Goal: Task Accomplishment & Management: Manage account settings

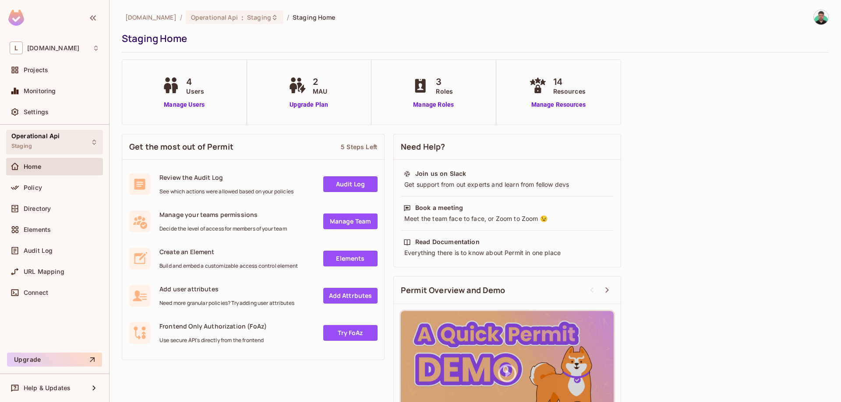
click at [53, 139] on span "Operational Api" at bounding box center [35, 136] width 48 height 7
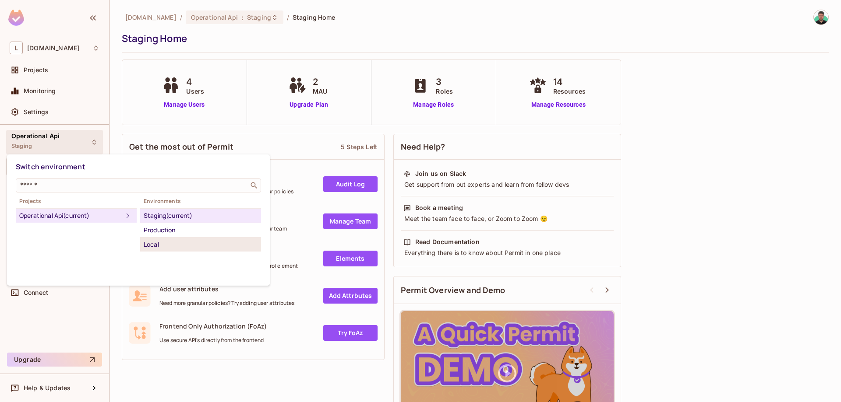
click at [173, 240] on div "Local" at bounding box center [201, 244] width 114 height 11
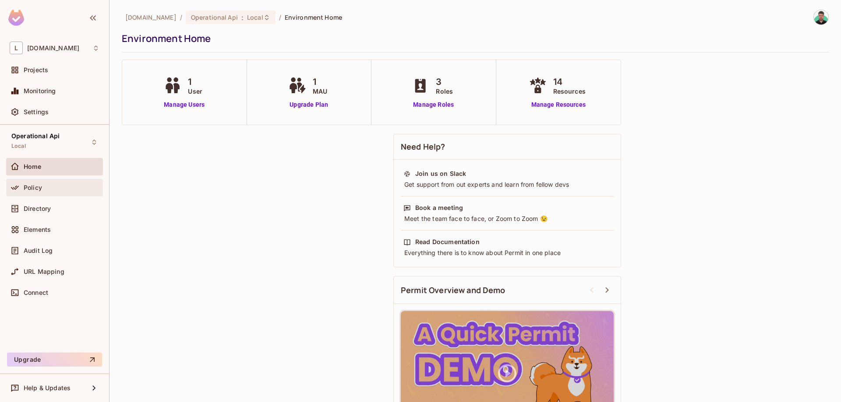
click at [56, 192] on div "Policy" at bounding box center [55, 188] width 90 height 11
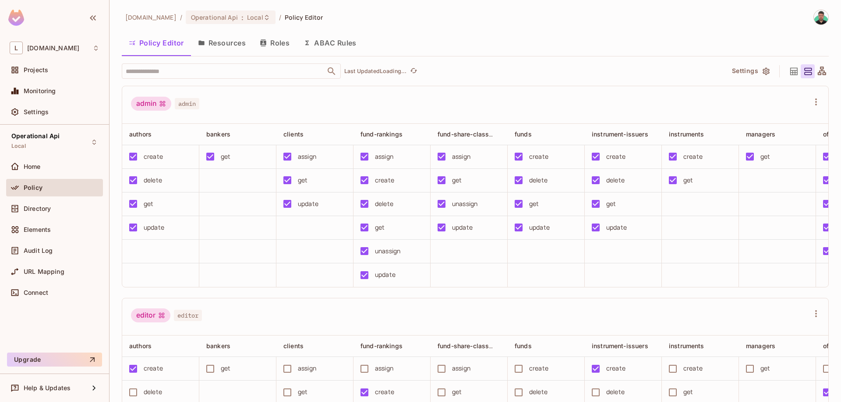
click at [221, 46] on button "Resources" at bounding box center [222, 43] width 62 height 22
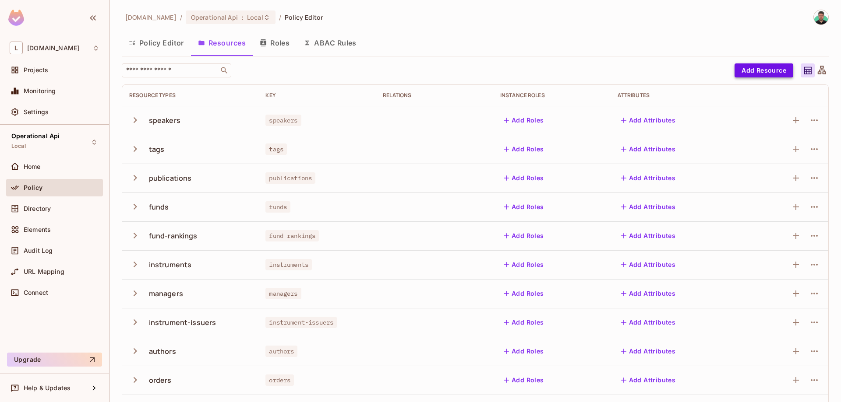
click at [764, 74] on button "Add Resource" at bounding box center [763, 70] width 59 height 14
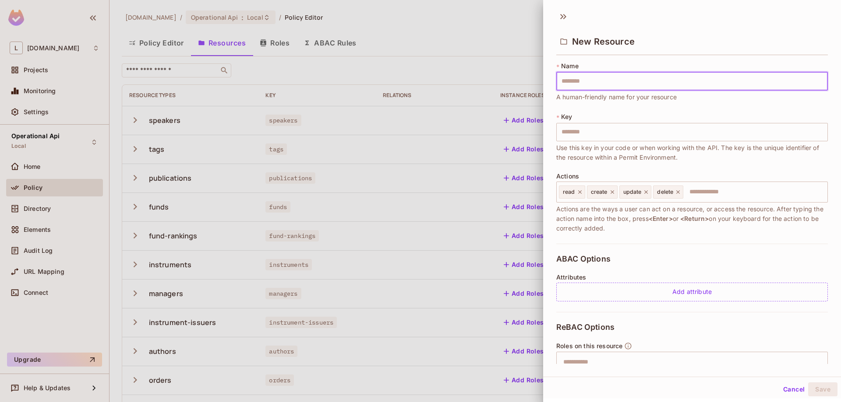
click at [607, 87] on input "text" at bounding box center [691, 81] width 271 height 18
type input "**********"
click at [578, 192] on icon at bounding box center [580, 192] width 6 height 6
drag, startPoint x: 614, startPoint y: 192, endPoint x: 620, endPoint y: 193, distance: 6.1
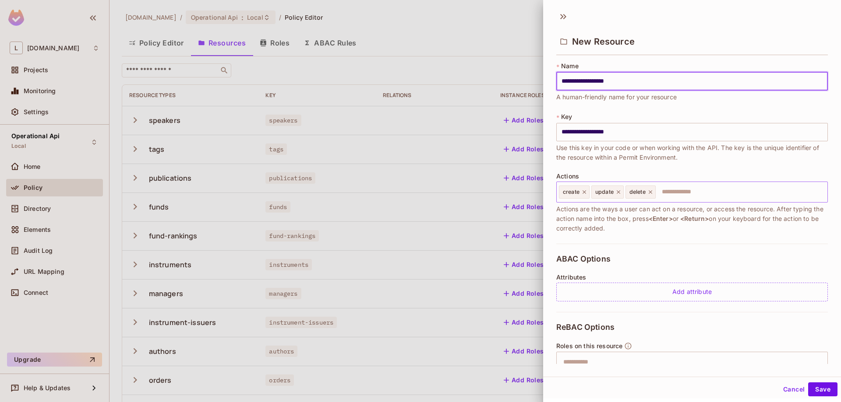
click at [620, 192] on div "update" at bounding box center [607, 192] width 32 height 13
type input "**********"
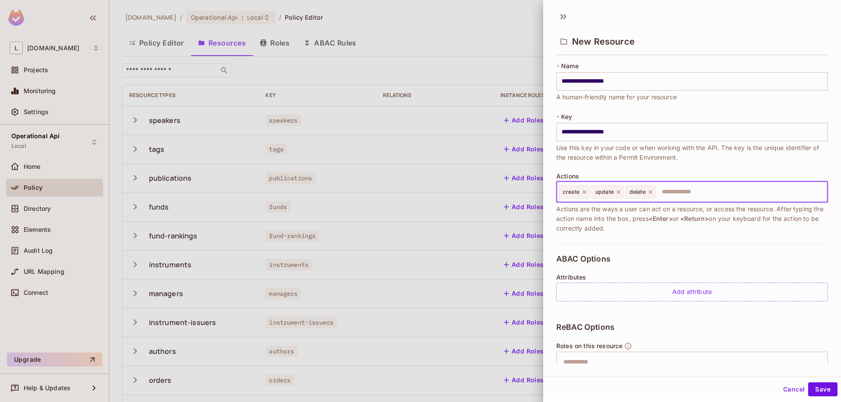
click at [620, 193] on icon at bounding box center [618, 192] width 6 height 6
click at [656, 197] on input "text" at bounding box center [722, 192] width 201 height 18
type input "***"
click at [814, 390] on button "Save" at bounding box center [822, 390] width 29 height 14
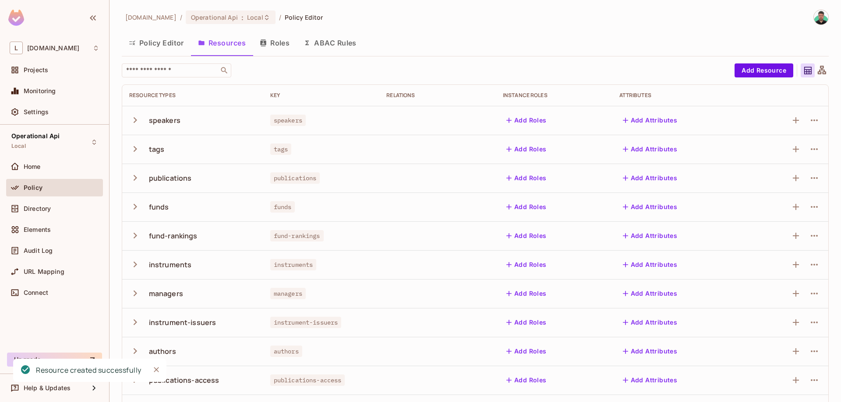
click at [159, 45] on button "Policy Editor" at bounding box center [156, 43] width 69 height 22
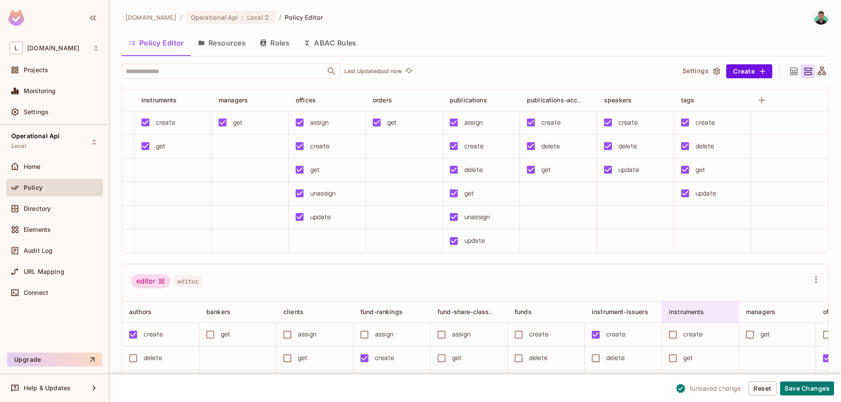
scroll to position [50, 0]
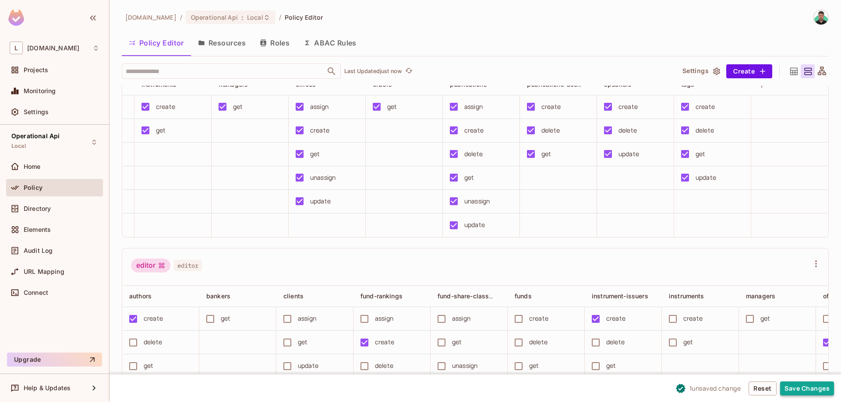
click at [794, 388] on button "Save Changes" at bounding box center [807, 389] width 54 height 14
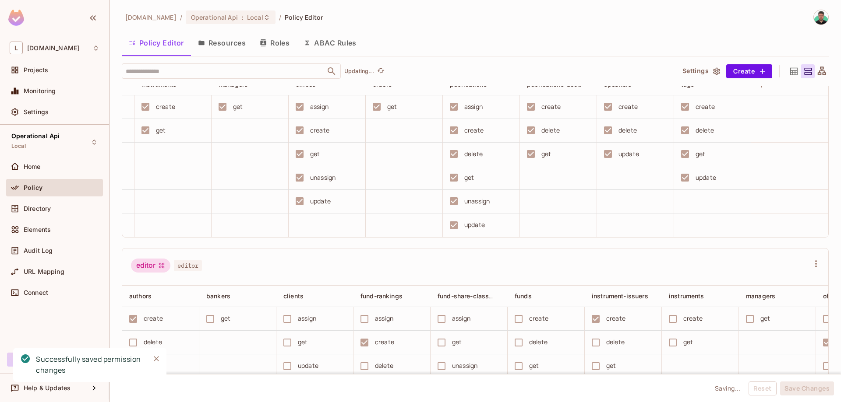
scroll to position [0, 0]
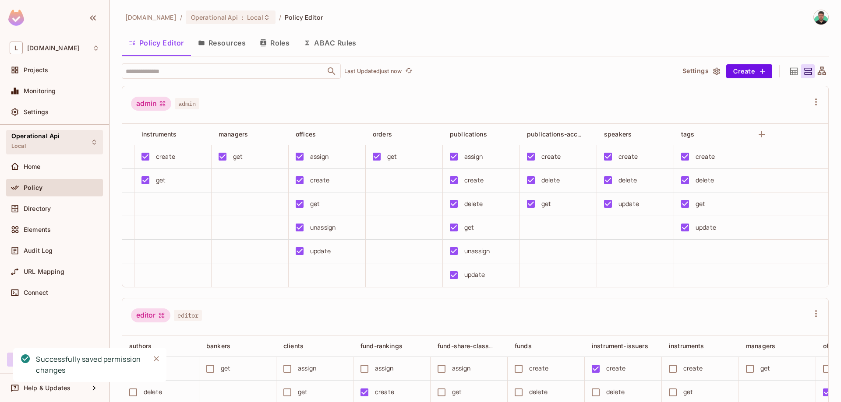
click at [54, 138] on span "Operational Api" at bounding box center [35, 136] width 48 height 7
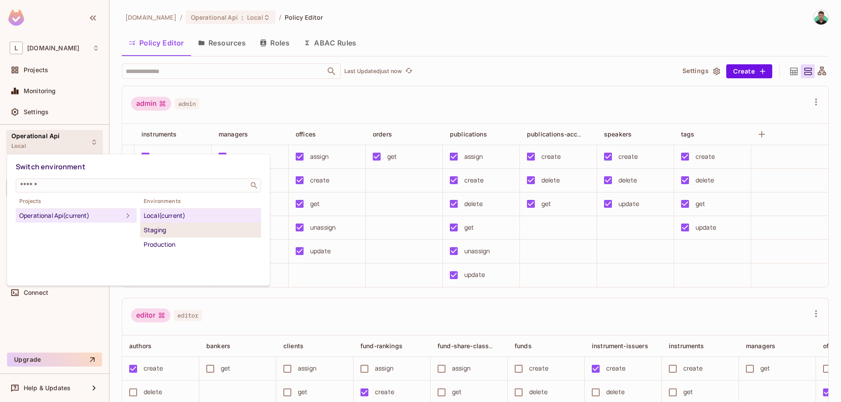
click at [152, 229] on div "Staging" at bounding box center [201, 230] width 114 height 11
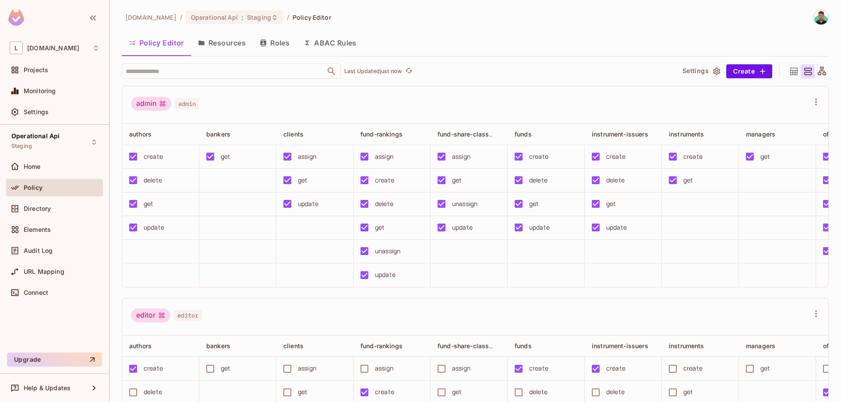
click at [208, 51] on button "Resources" at bounding box center [222, 43] width 62 height 22
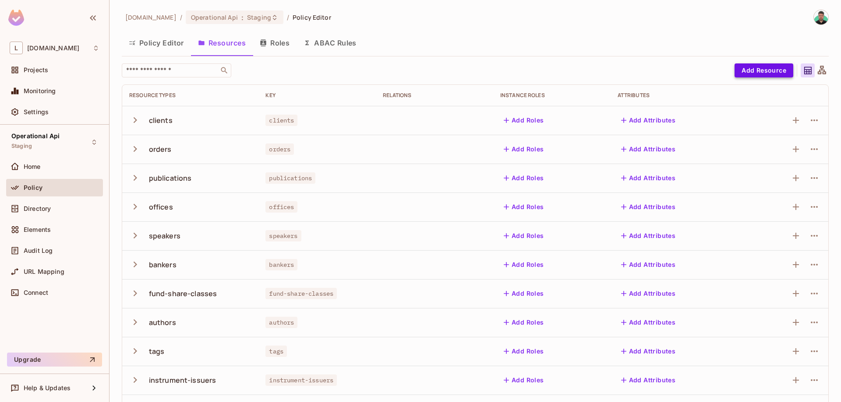
click at [768, 74] on button "Add Resource" at bounding box center [763, 70] width 59 height 14
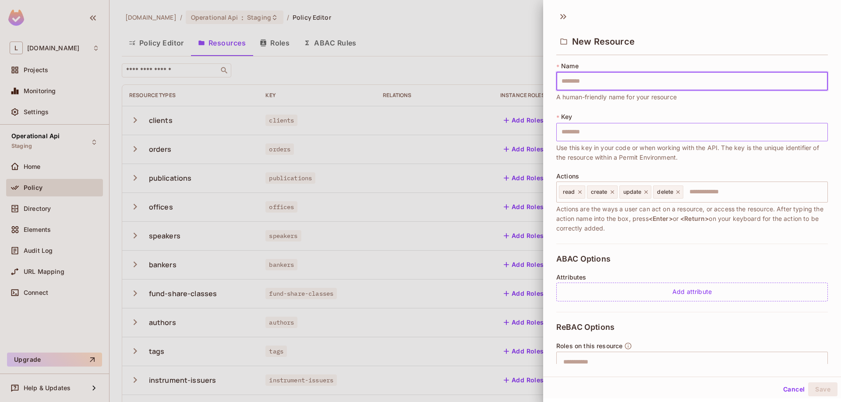
type input "**********"
drag, startPoint x: 578, startPoint y: 193, endPoint x: 614, endPoint y: 190, distance: 35.5
click at [578, 192] on icon at bounding box center [580, 192] width 6 height 6
drag, startPoint x: 652, startPoint y: 193, endPoint x: 733, endPoint y: 211, distance: 82.5
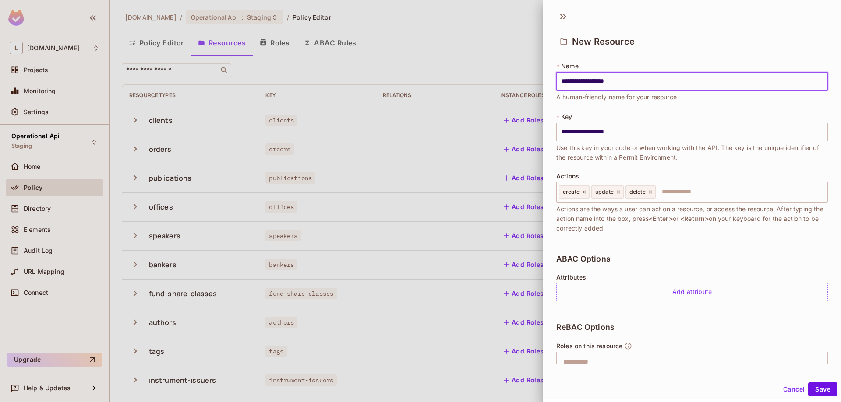
click at [733, 211] on div "Actions create update delete ​ Actions are the ways a user can act on a resourc…" at bounding box center [691, 203] width 271 height 60
click at [617, 194] on icon at bounding box center [618, 192] width 6 height 6
type input "**********"
drag, startPoint x: 677, startPoint y: 199, endPoint x: 674, endPoint y: 193, distance: 6.9
click at [677, 198] on input "text" at bounding box center [722, 192] width 201 height 18
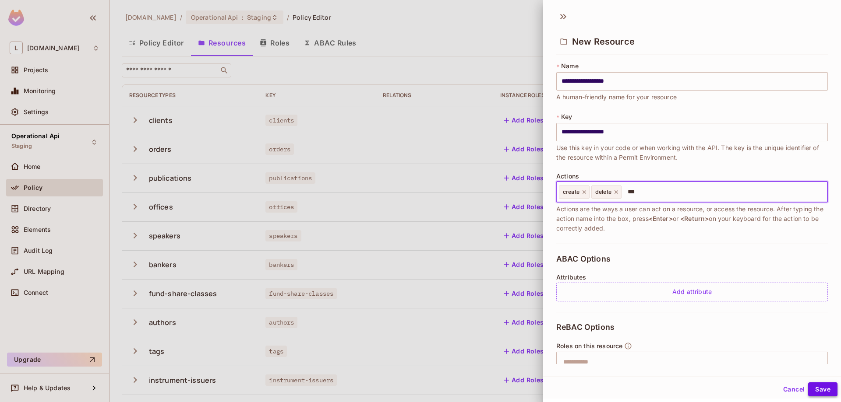
type input "***"
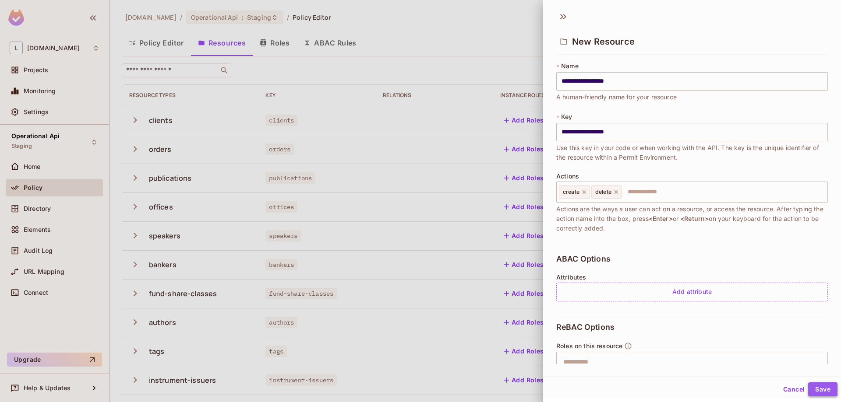
click at [821, 387] on button "Save" at bounding box center [822, 390] width 29 height 14
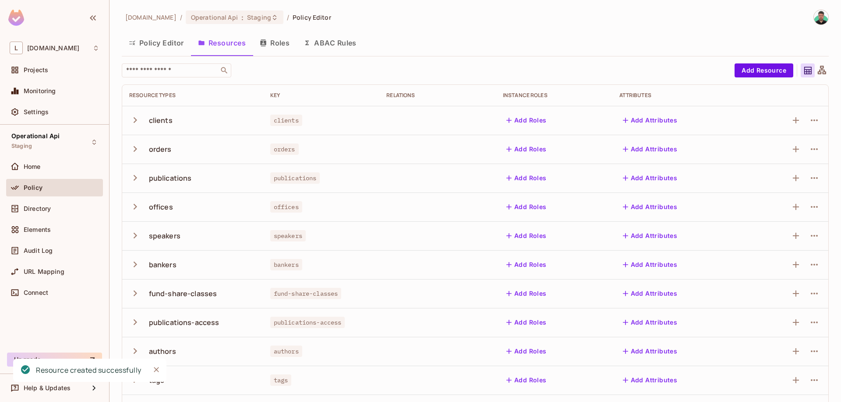
click at [160, 51] on button "Policy Editor" at bounding box center [156, 43] width 69 height 22
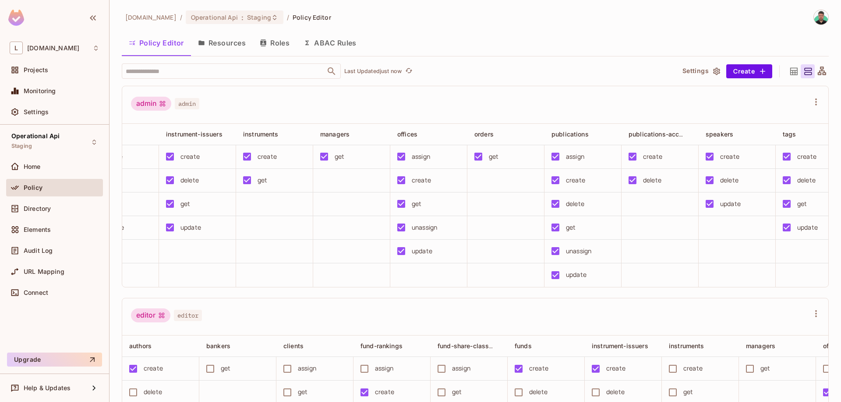
scroll to position [0, 450]
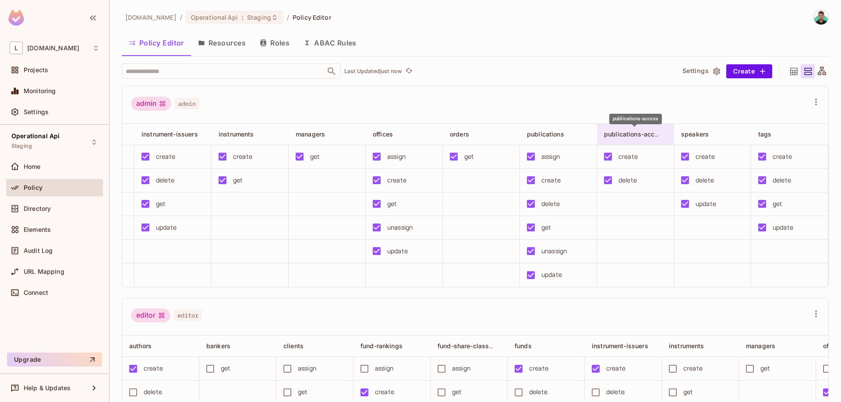
click at [648, 136] on span "publications-access" at bounding box center [634, 134] width 61 height 8
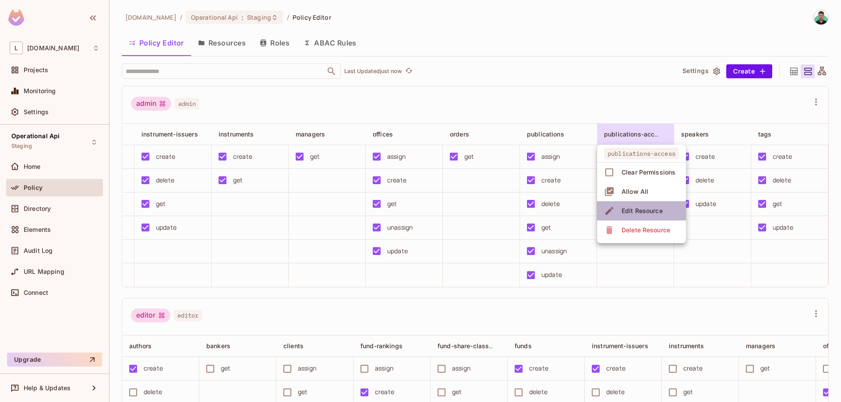
click at [641, 210] on div "Edit Resource" at bounding box center [641, 211] width 41 height 9
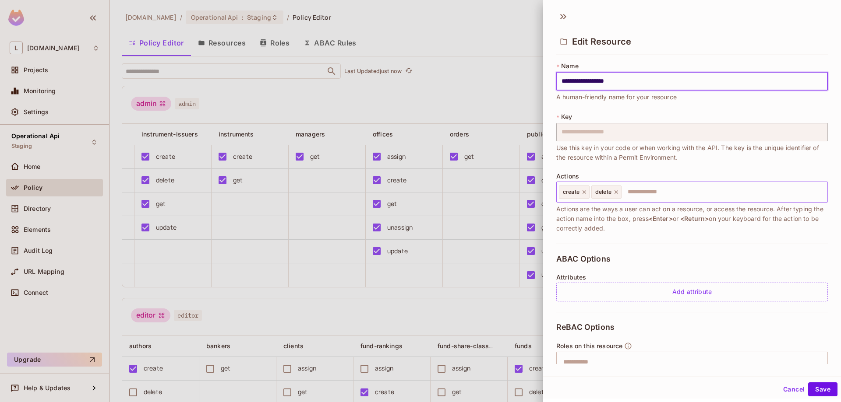
click at [653, 186] on input "text" at bounding box center [722, 192] width 201 height 18
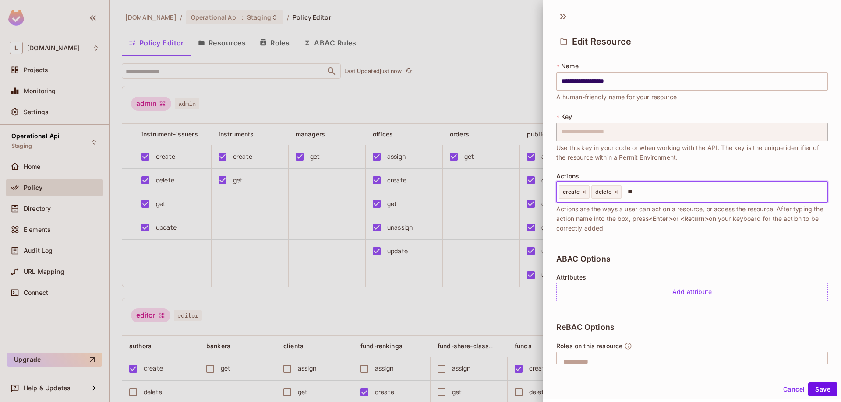
type input "***"
click at [812, 391] on button "Save" at bounding box center [822, 390] width 29 height 14
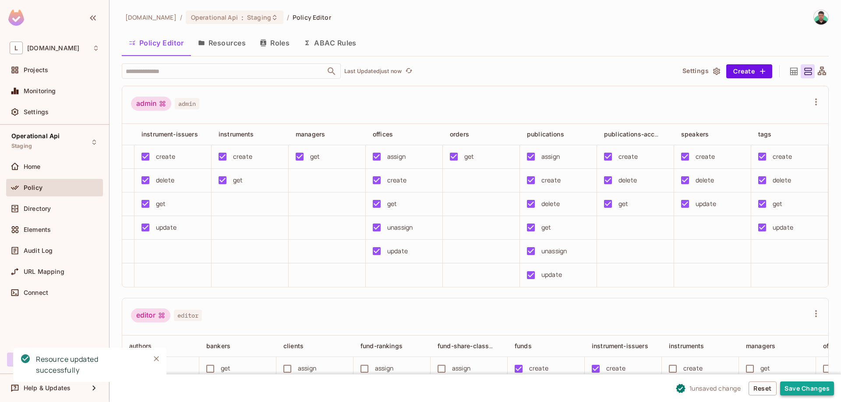
drag, startPoint x: 796, startPoint y: 387, endPoint x: 791, endPoint y: 386, distance: 4.5
click at [796, 388] on button "Save Changes" at bounding box center [807, 389] width 54 height 14
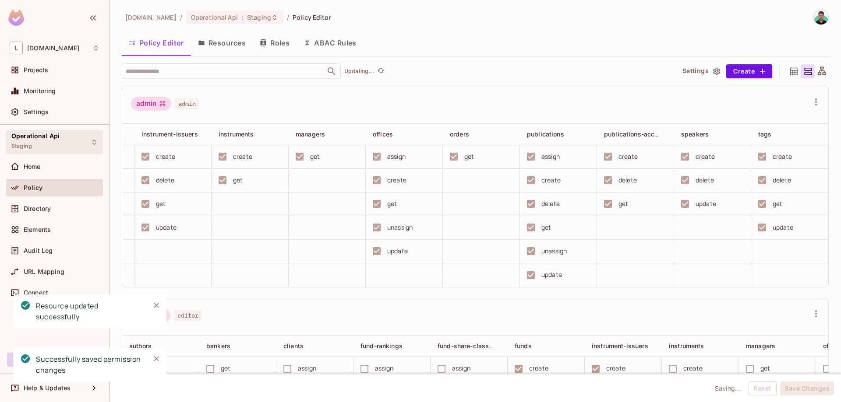
click at [37, 148] on div "Operational Api Staging" at bounding box center [35, 142] width 48 height 19
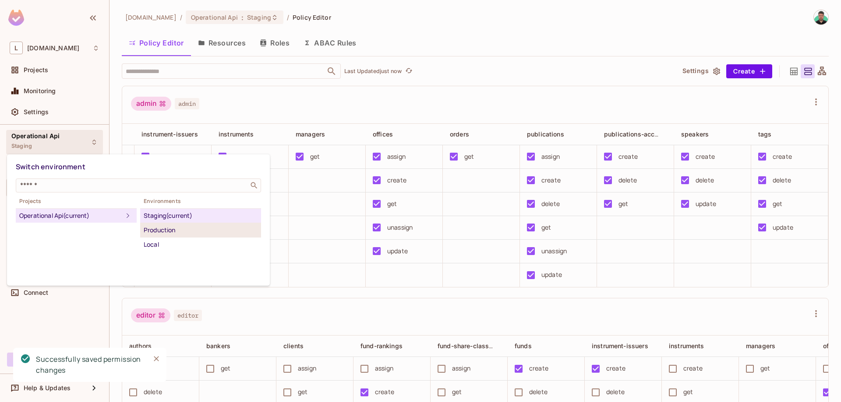
click at [174, 229] on div "Production" at bounding box center [201, 230] width 114 height 11
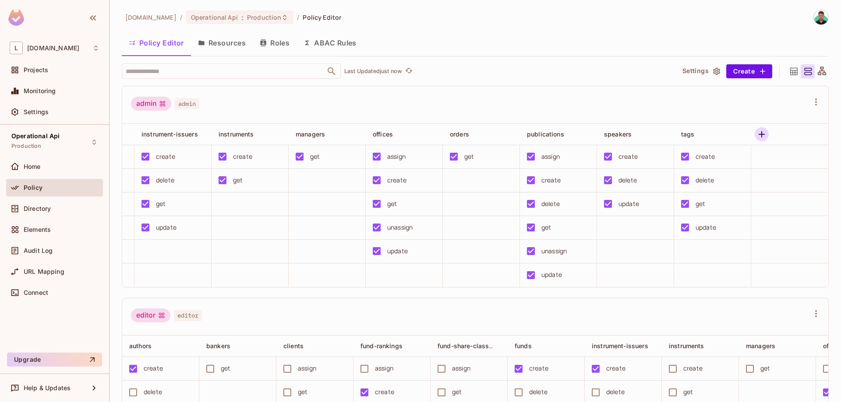
click at [761, 137] on icon "button" at bounding box center [761, 134] width 6 height 6
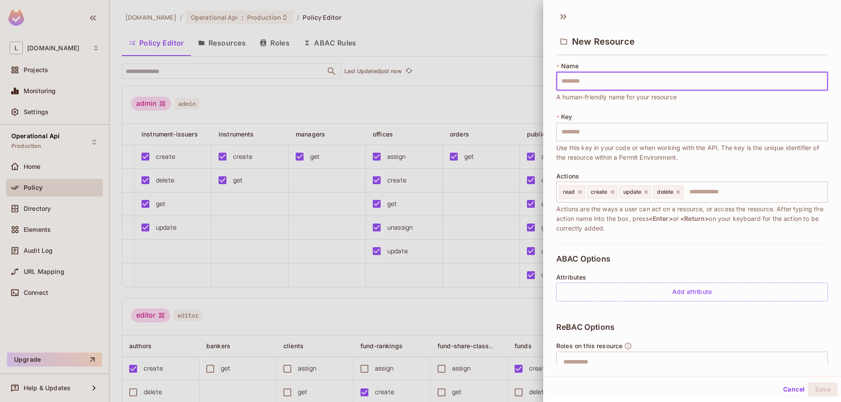
type input "**********"
click at [580, 191] on icon at bounding box center [580, 192] width 4 height 4
click at [618, 194] on icon at bounding box center [618, 192] width 6 height 6
type input "**********"
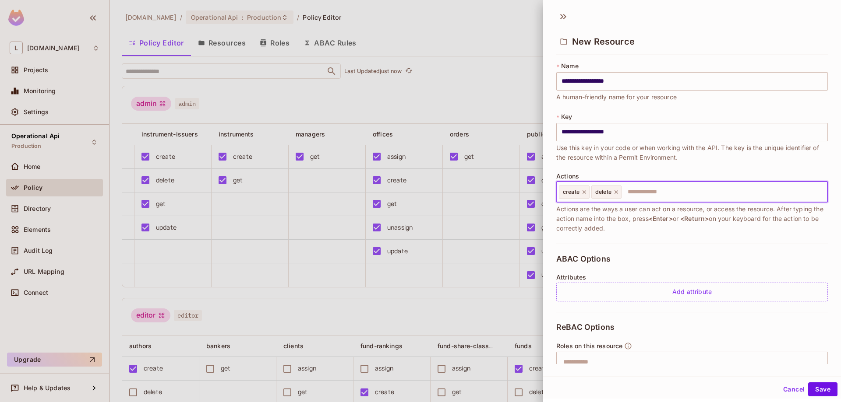
click at [659, 196] on input "text" at bounding box center [722, 192] width 201 height 18
type input "***"
click at [825, 386] on button "Save" at bounding box center [822, 390] width 29 height 14
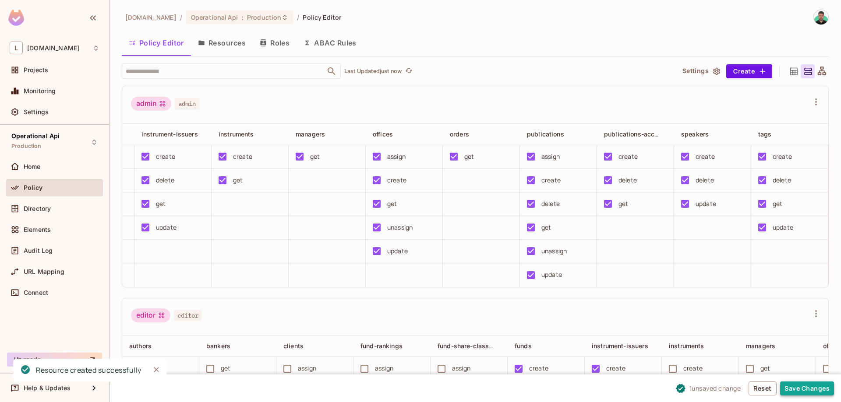
click at [810, 389] on button "Save Changes" at bounding box center [807, 389] width 54 height 14
